Goal: Task Accomplishment & Management: Manage account settings

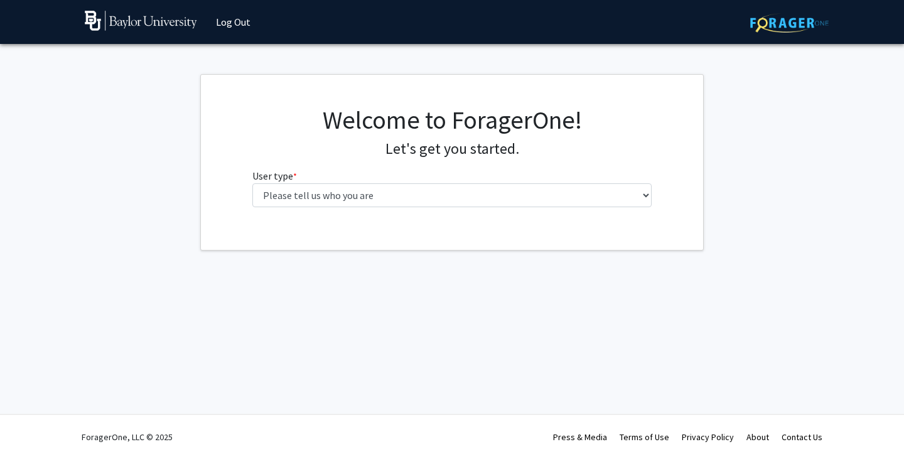
click at [446, 181] on fg-select "User type * required Please tell us who you are Undergraduate Student Master's …" at bounding box center [452, 187] width 400 height 39
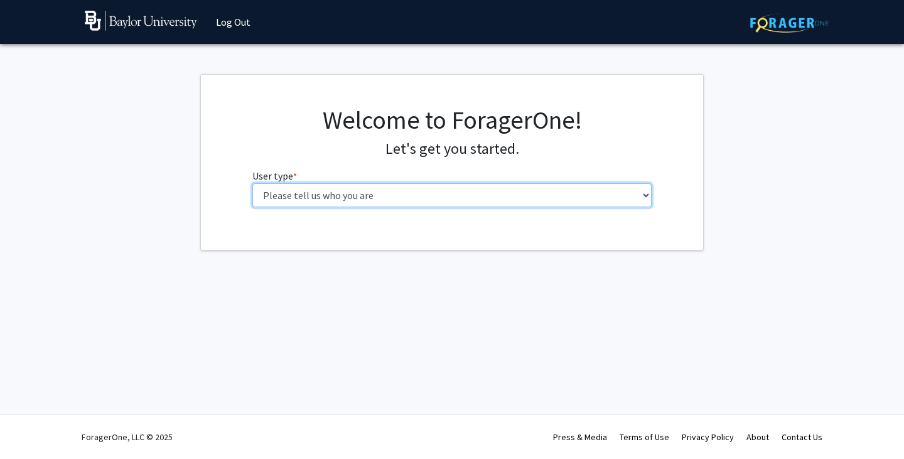
click at [435, 199] on select "Please tell us who you are Undergraduate Student Master's Student Doctoral Cand…" at bounding box center [452, 195] width 400 height 24
select select "1: undergrad"
click at [252, 183] on select "Please tell us who you are Undergraduate Student Master's Student Doctoral Cand…" at bounding box center [452, 195] width 400 height 24
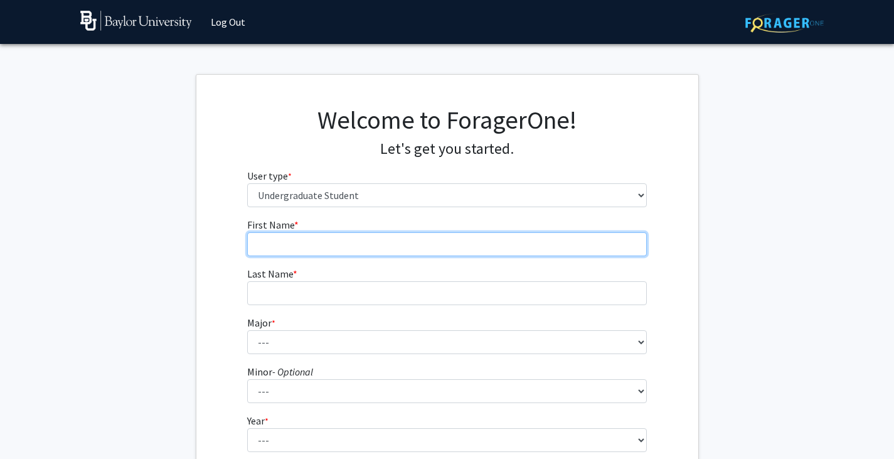
click at [432, 244] on input "First Name * required" at bounding box center [447, 244] width 400 height 24
type input "Catherine"
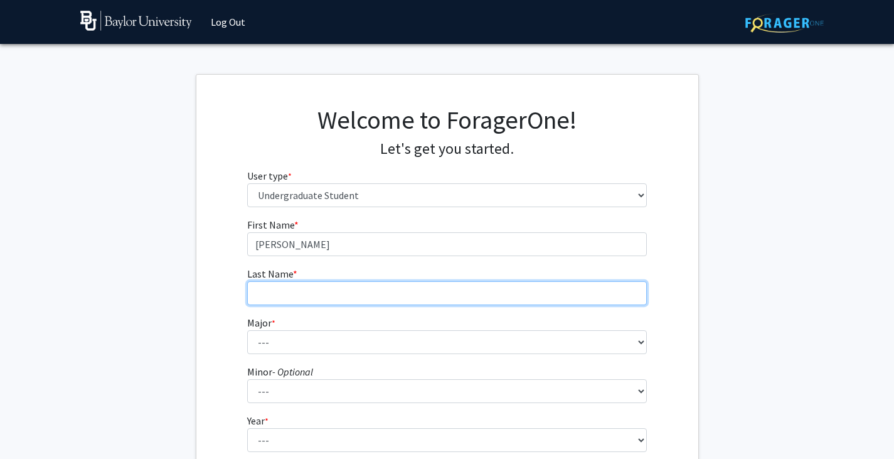
type input "Dronet"
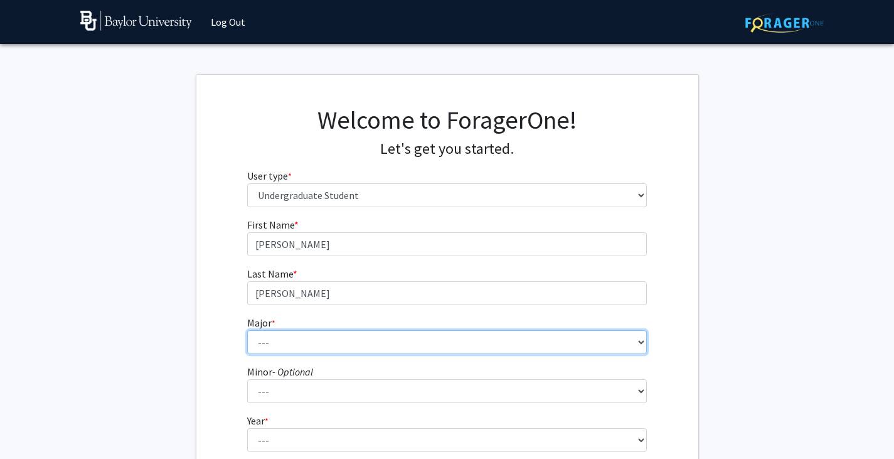
click at [314, 345] on select "--- Accounting American Studies Anthropology Apparel Design & Product Developme…" at bounding box center [447, 342] width 400 height 24
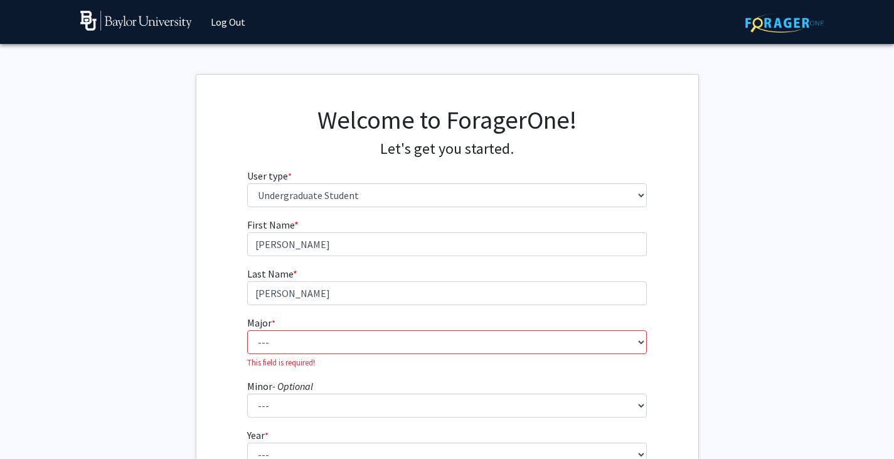
click at [716, 262] on fg-get-started "Welcome to ForagerOne! Let's get you started. User type * required Please tell …" at bounding box center [447, 329] width 894 height 510
click at [476, 349] on select "--- Accounting American Studies Anthropology Apparel Design & Product Developme…" at bounding box center [447, 342] width 400 height 24
click at [368, 337] on select "--- Accounting American Studies Anthropology Apparel Design & Product Developme…" at bounding box center [447, 342] width 400 height 24
click at [328, 349] on select "--- Accounting American Studies Anthropology Apparel Design & Product Developme…" at bounding box center [447, 342] width 400 height 24
select select "48: 2713"
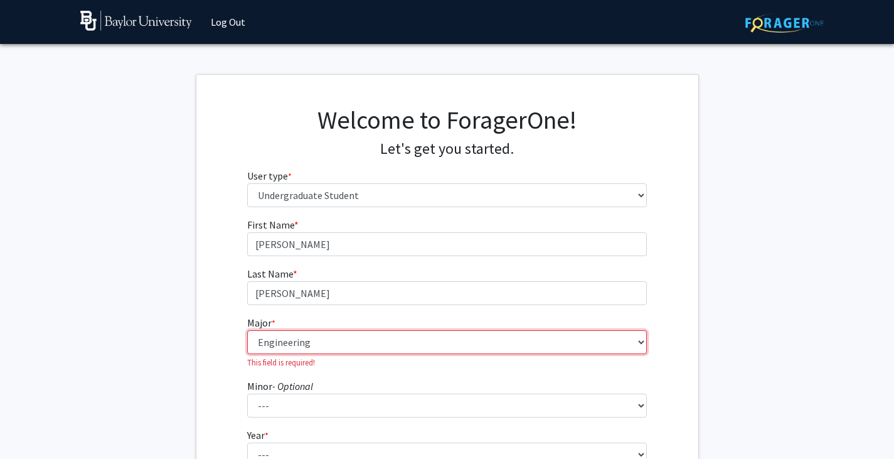
click at [247, 330] on select "--- Accounting American Studies Anthropology Apparel Design & Product Developme…" at bounding box center [447, 342] width 400 height 24
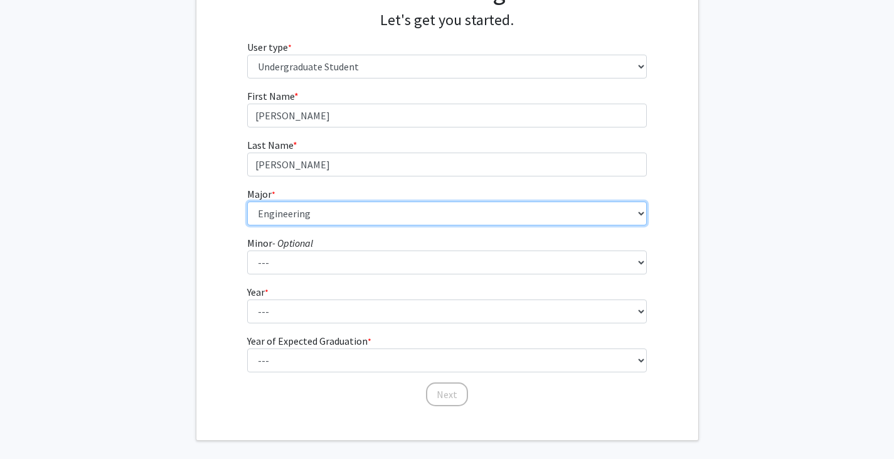
scroll to position [129, 0]
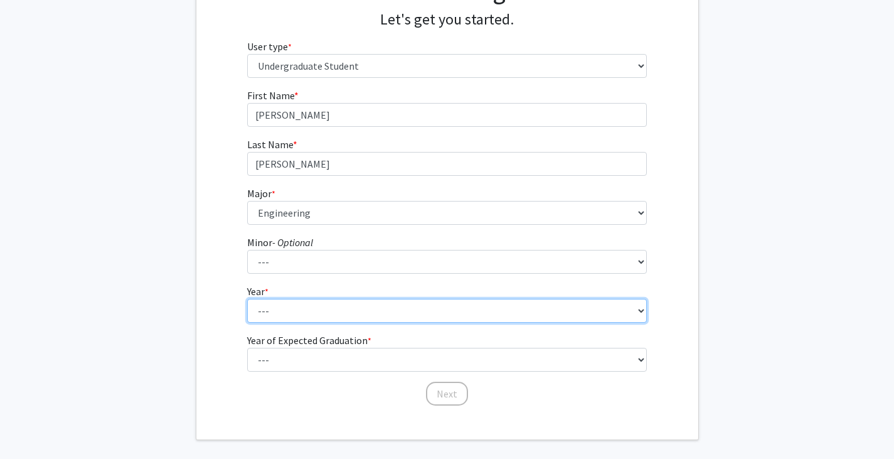
click at [380, 301] on select "--- First-year Sophomore Junior Senior Postbaccalaureate Certificate" at bounding box center [447, 311] width 400 height 24
select select "1: first-year"
click at [247, 299] on select "--- First-year Sophomore Junior Senior Postbaccalaureate Certificate" at bounding box center [447, 311] width 400 height 24
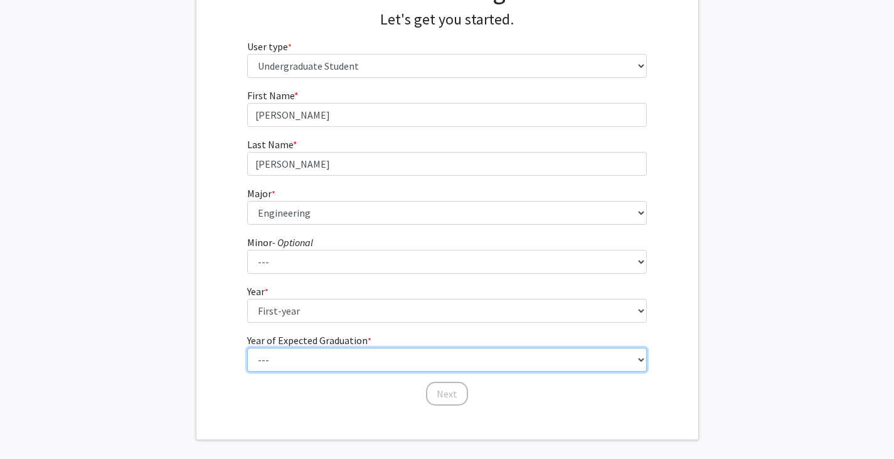
click at [319, 358] on select "--- 2025 2026 2027 2028 2029 2030 2031 2032 2033 2034" at bounding box center [447, 360] width 400 height 24
select select "5: 2029"
click at [247, 348] on select "--- 2025 2026 2027 2028 2029 2030 2031 2032 2033 2034" at bounding box center [447, 360] width 400 height 24
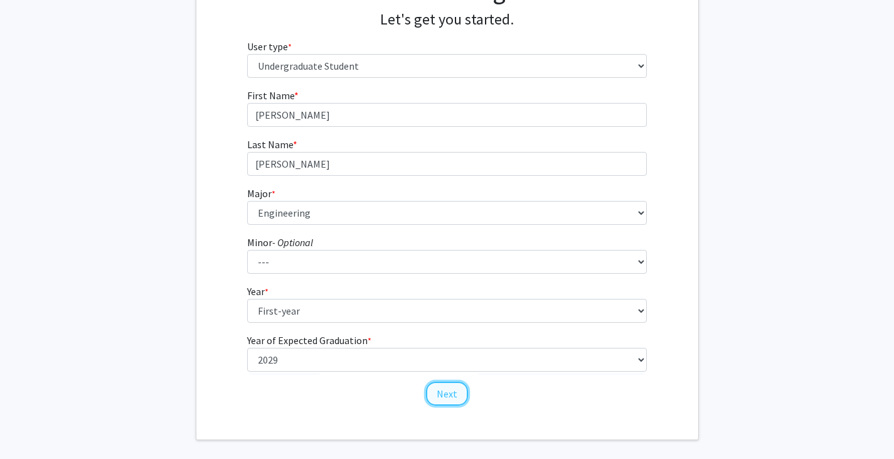
click at [453, 394] on button "Next" at bounding box center [447, 394] width 42 height 24
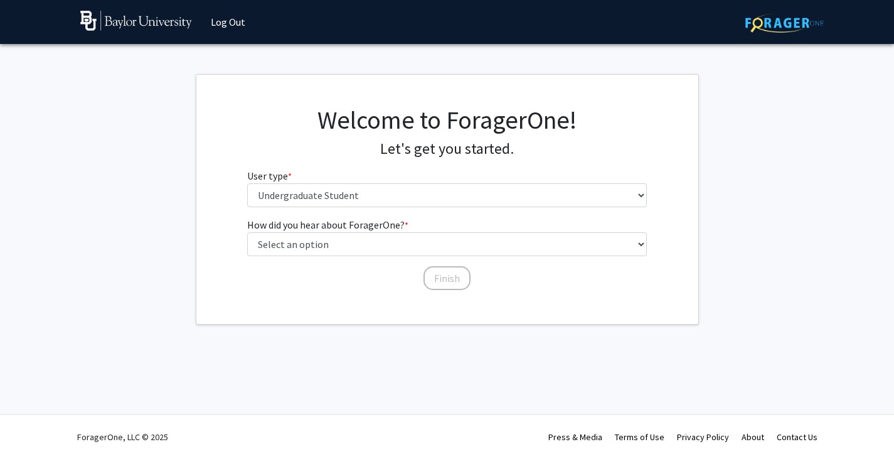
scroll to position [0, 0]
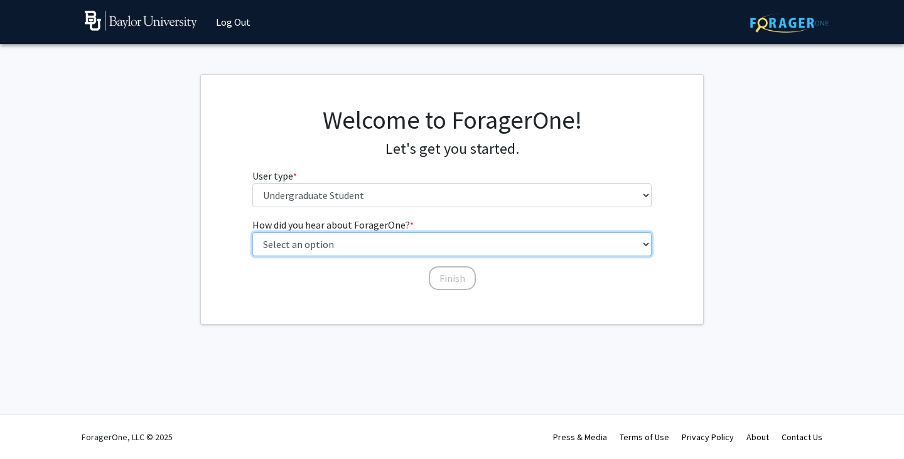
click at [424, 243] on select "Select an option Peer/student recommendation Faculty/staff recommendation Unive…" at bounding box center [452, 244] width 400 height 24
select select "2: faculty_recommendation"
click at [252, 232] on select "Select an option Peer/student recommendation Faculty/staff recommendation Unive…" at bounding box center [452, 244] width 400 height 24
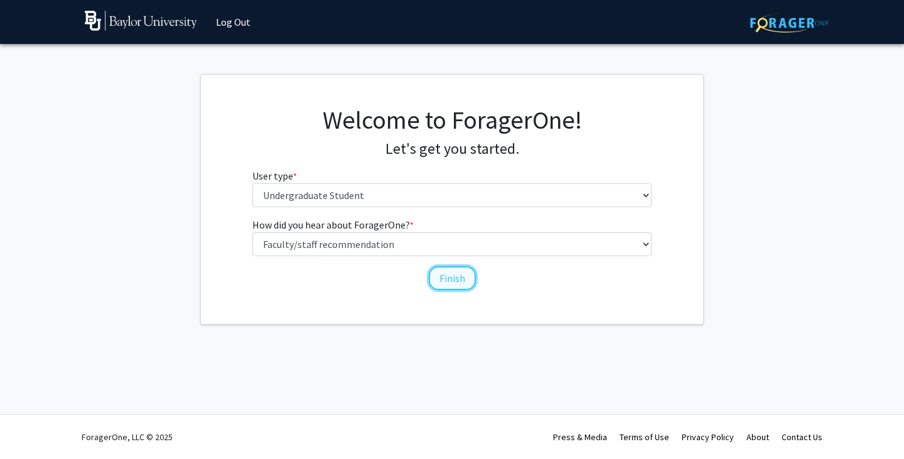
click at [458, 282] on button "Finish" at bounding box center [452, 278] width 47 height 24
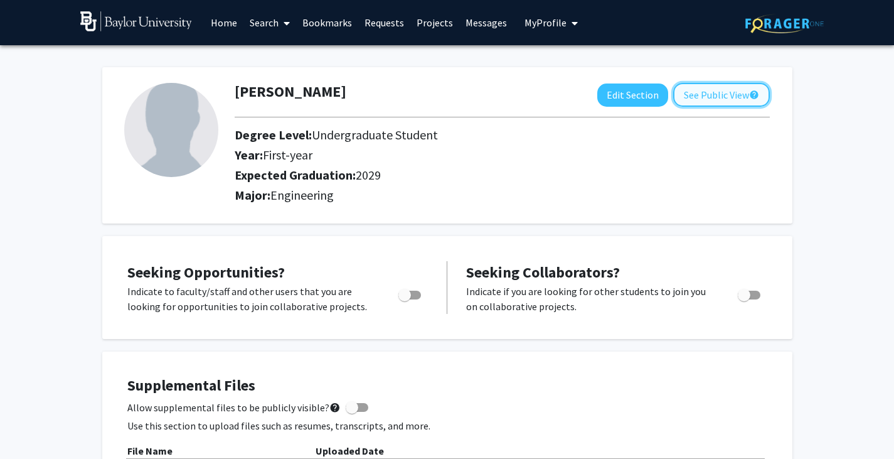
click at [704, 100] on button "See Public View help" at bounding box center [721, 95] width 97 height 24
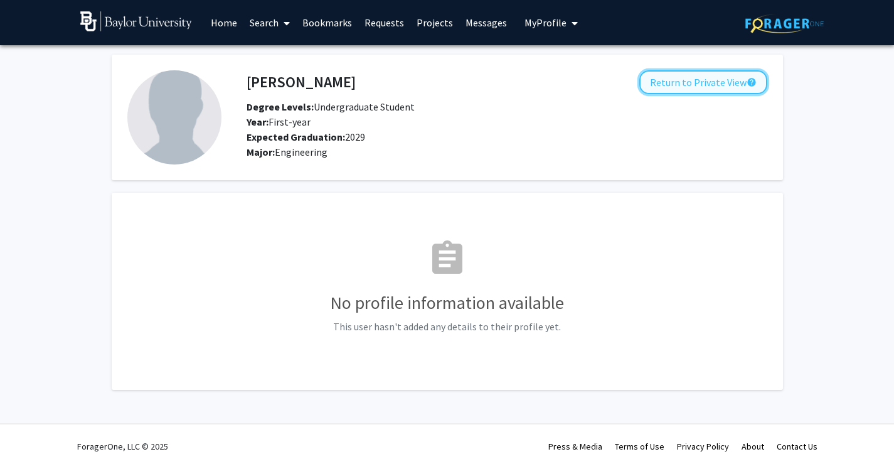
click at [687, 84] on button "Return to Private View help" at bounding box center [704, 82] width 128 height 24
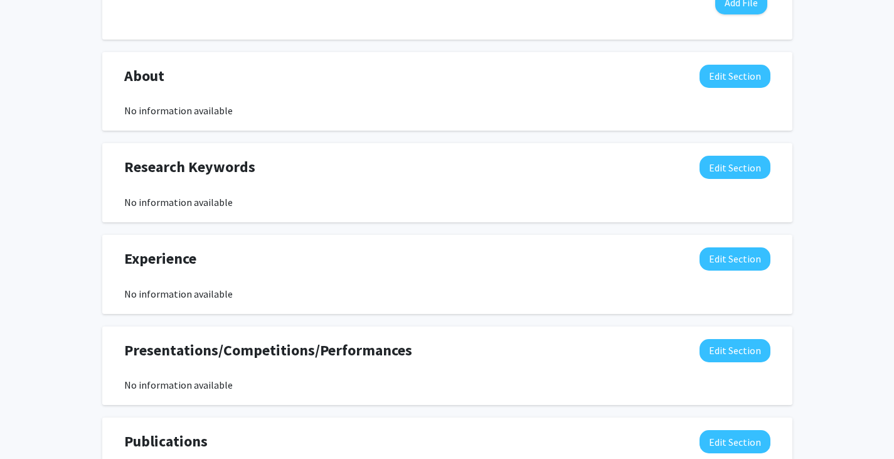
scroll to position [512, 0]
click at [738, 88] on div "About Edit Section" at bounding box center [447, 78] width 665 height 29
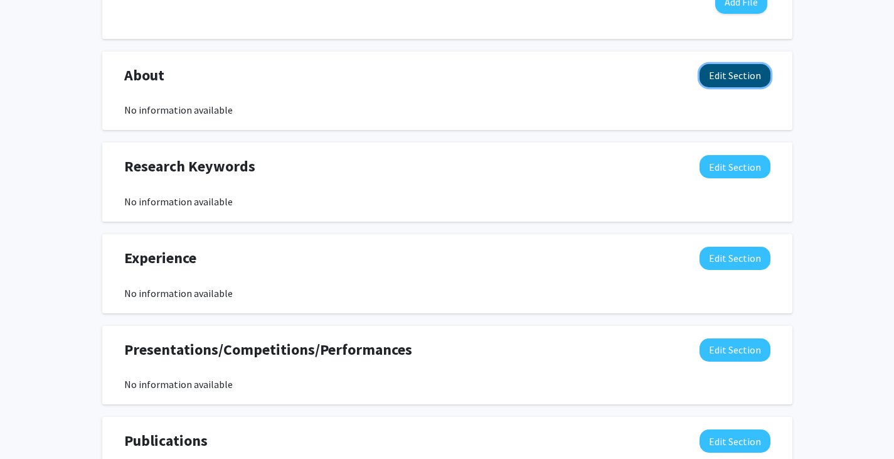
click at [731, 78] on button "Edit Section" at bounding box center [735, 75] width 71 height 23
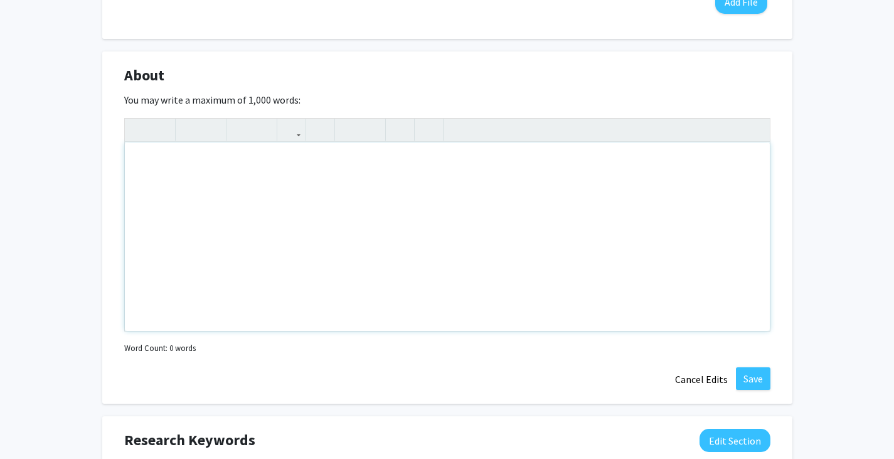
click at [317, 176] on div "Note to users with screen readers: Please deactivate our accessibility plugin f…" at bounding box center [447, 236] width 645 height 188
type textarea "P"
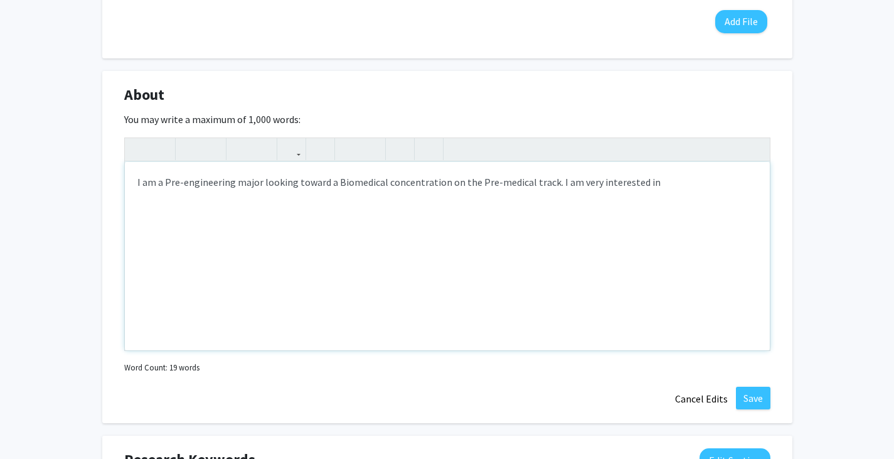
scroll to position [493, 0]
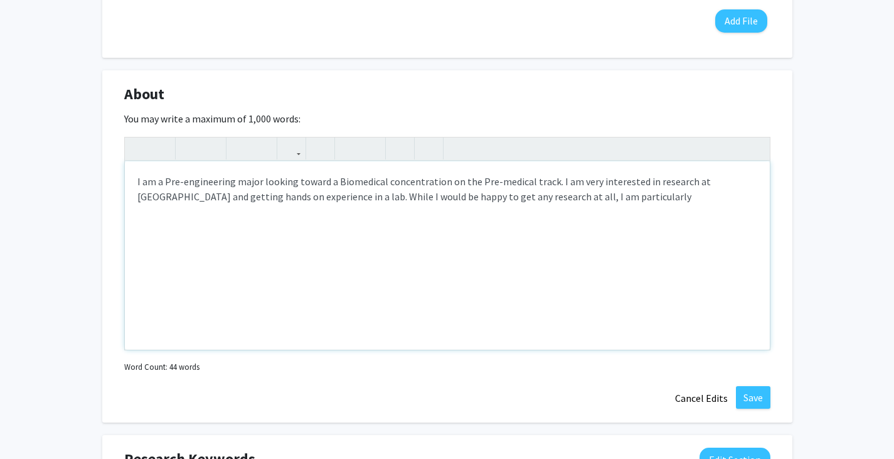
click at [618, 208] on div "I am a Pre-engineering major looking toward a Biomedical concentration on the P…" at bounding box center [447, 255] width 645 height 188
type textarea "I am a Pre-engineering major looking toward a Biomedical concentration on the P…"
click at [750, 403] on button "Save" at bounding box center [753, 397] width 35 height 23
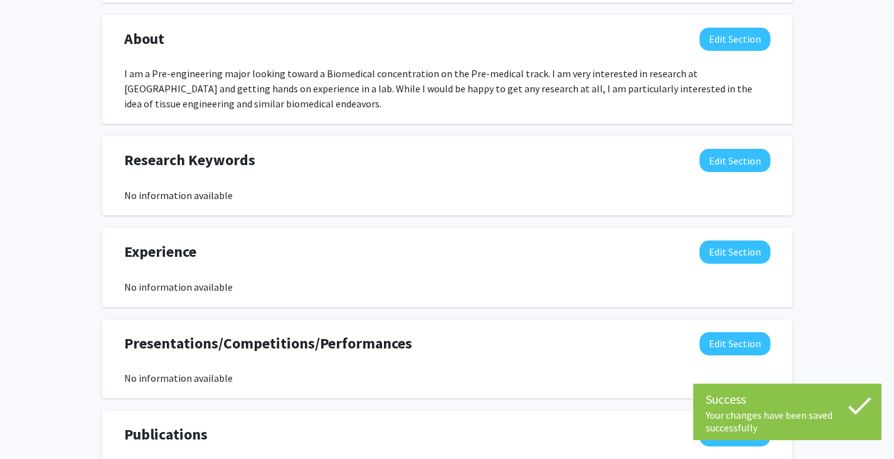
scroll to position [550, 0]
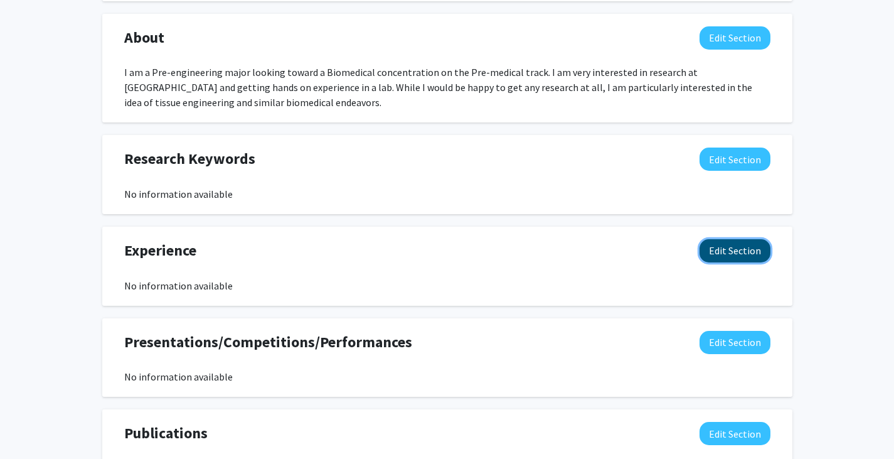
click at [732, 252] on button "Edit Section" at bounding box center [735, 250] width 71 height 23
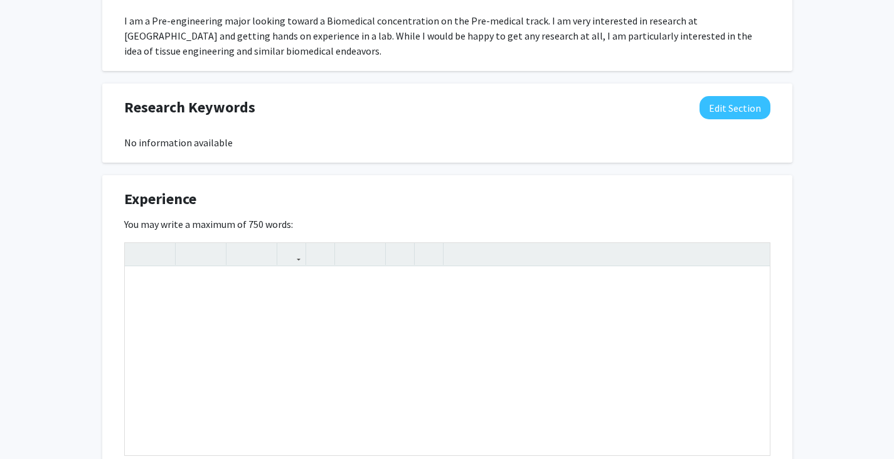
scroll to position [602, 0]
click at [549, 323] on div "Note to users with screen readers: Please deactivate our accessibility plugin f…" at bounding box center [447, 360] width 645 height 188
type textarea "M"
type textarea "I have minimal hands on experience, due to being a first-year student, but I am…"
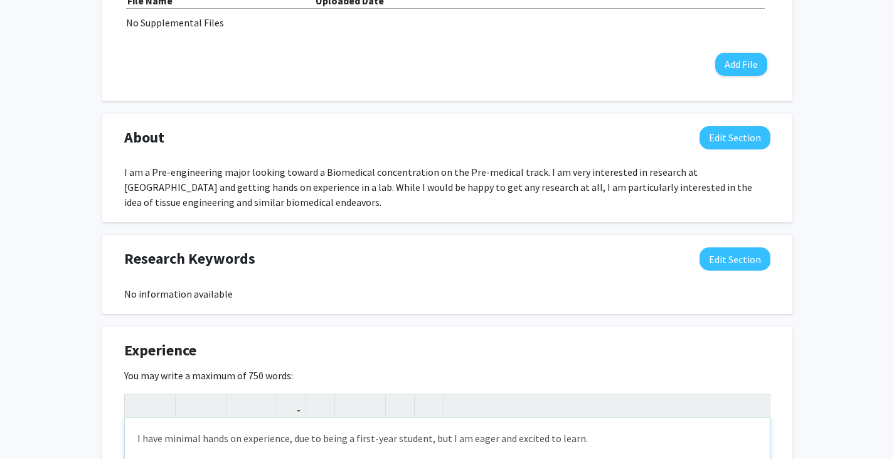
scroll to position [430, 0]
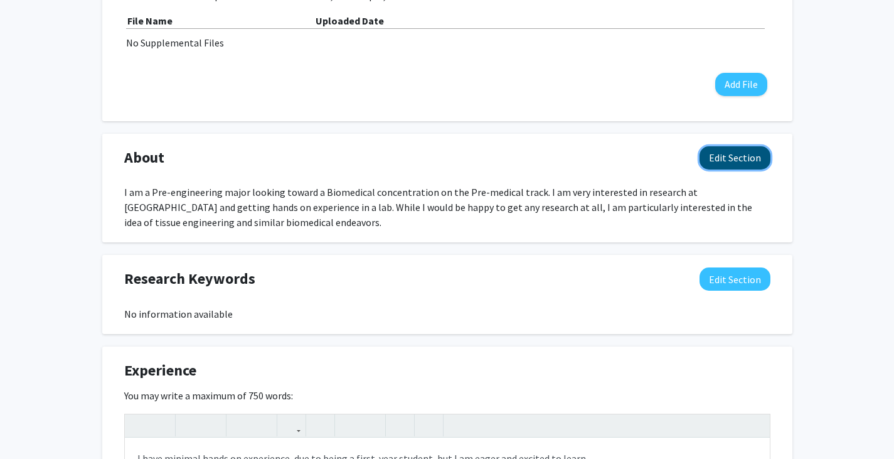
click at [719, 156] on button "Edit Section" at bounding box center [735, 157] width 71 height 23
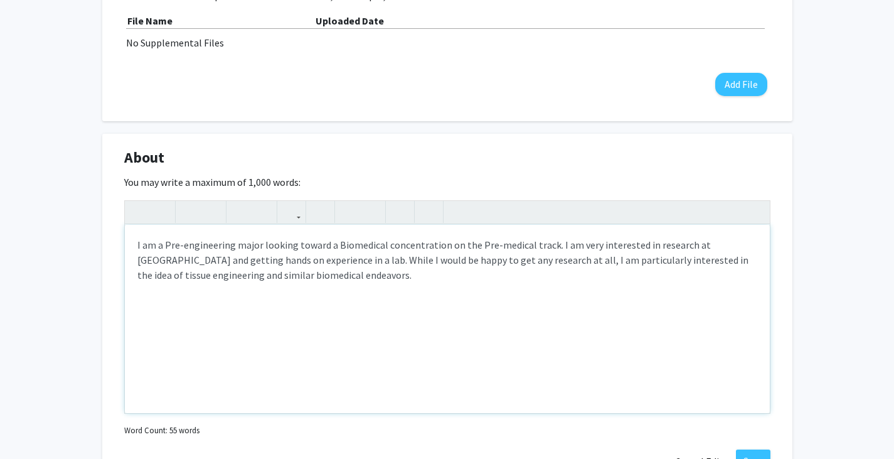
click at [544, 244] on div "I am a Pre-engineering major looking toward a Biomedical concentration on the P…" at bounding box center [447, 319] width 645 height 188
click at [557, 247] on div "I am a Pre-engineering major looking toward a Biomedical concentration on the P…" at bounding box center [447, 319] width 645 height 188
click at [402, 217] on icon "button" at bounding box center [400, 211] width 11 height 21
click at [284, 260] on p "I am a Pre-engineering major looking toward a Biomedical concentration on the P…" at bounding box center [447, 259] width 620 height 45
click at [572, 245] on p "I am a Pre-engineering major looking toward a Biomedical concentration on the P…" at bounding box center [447, 259] width 620 height 45
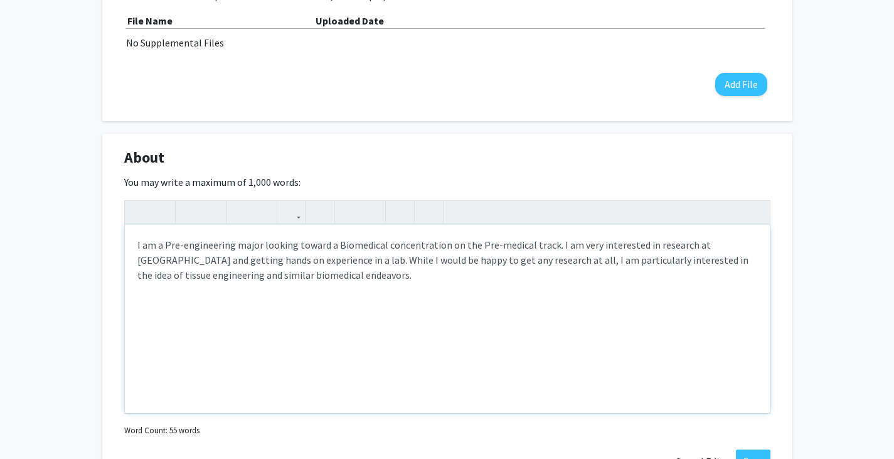
click at [568, 241] on p "I am a Pre-engineering major looking toward a Biomedical concentration on the P…" at bounding box center [447, 259] width 620 height 45
click at [635, 244] on p "I am a Pre-engineering major looking toward a Biomedical concentration on the P…" at bounding box center [447, 259] width 620 height 45
click at [139, 259] on p "I am a Pre-engineering major looking toward a Biomedical concentration on the P…" at bounding box center [447, 259] width 620 height 45
click at [362, 262] on p "I am a Pre-engineering major looking toward a Biomedical concentration on the P…" at bounding box center [447, 259] width 620 height 45
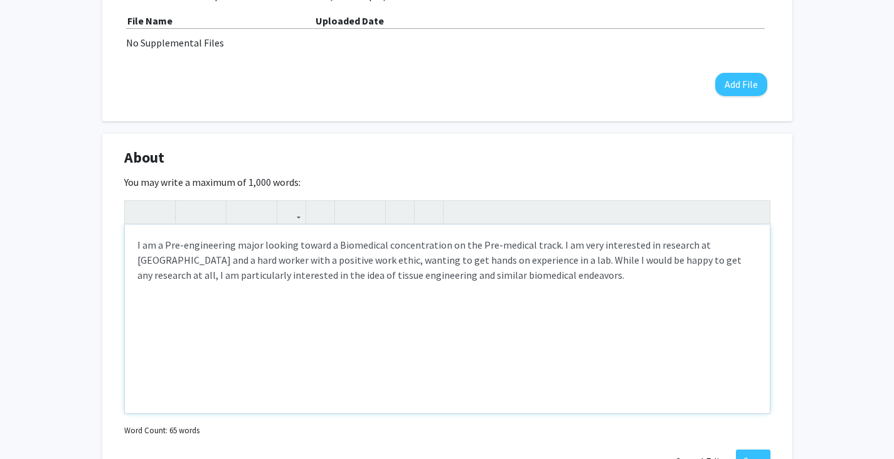
click at [467, 260] on p "I am a Pre-engineering major looking toward a Biomedical concentration on the P…" at bounding box center [447, 259] width 620 height 45
type textarea "<p>I am a Pre-engineering major looking toward a Biomedical concentration on th…"
click at [454, 263] on p "I am a Pre-engineering major looking toward a Biomedical concentration on the P…" at bounding box center [447, 259] width 620 height 45
click at [449, 257] on p "I am a Pre-engineering major looking toward a Biomedical concentration on the P…" at bounding box center [447, 259] width 620 height 45
